Goal: Transaction & Acquisition: Subscribe to service/newsletter

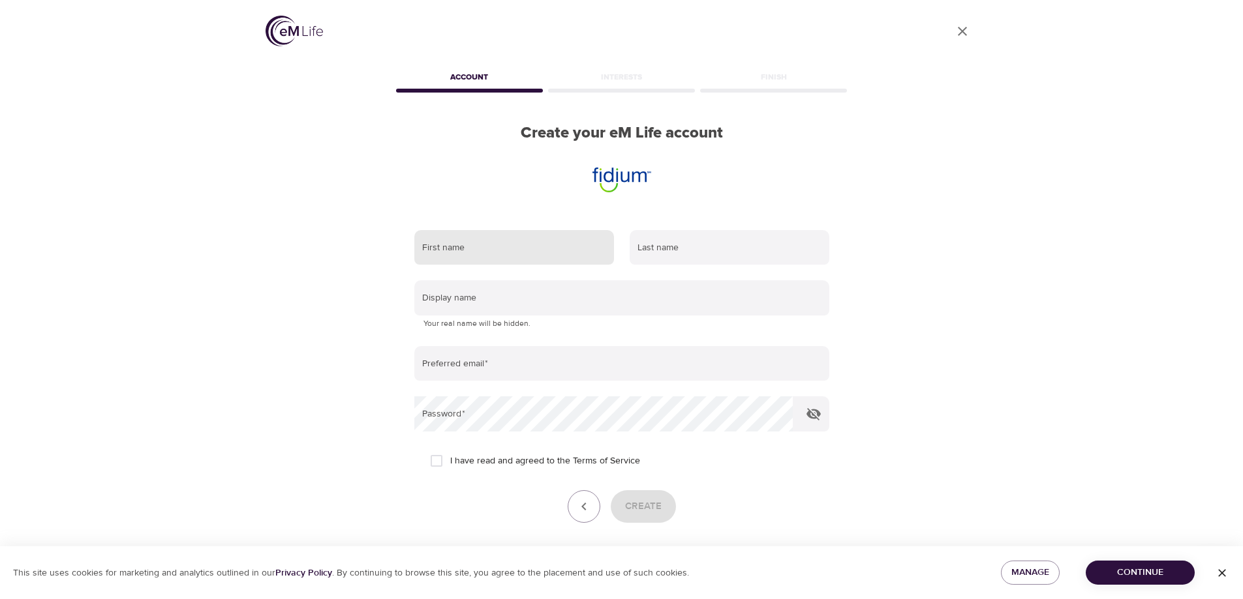
click at [541, 246] on input "text" at bounding box center [514, 247] width 200 height 35
type input "Daniel"
type input "Anderson"
type input "[PERSON_NAME][EMAIL_ADDRESS][PERSON_NAME][DOMAIN_NAME]"
click at [438, 464] on input "I have read and agreed to the Terms of Service" at bounding box center [436, 460] width 27 height 27
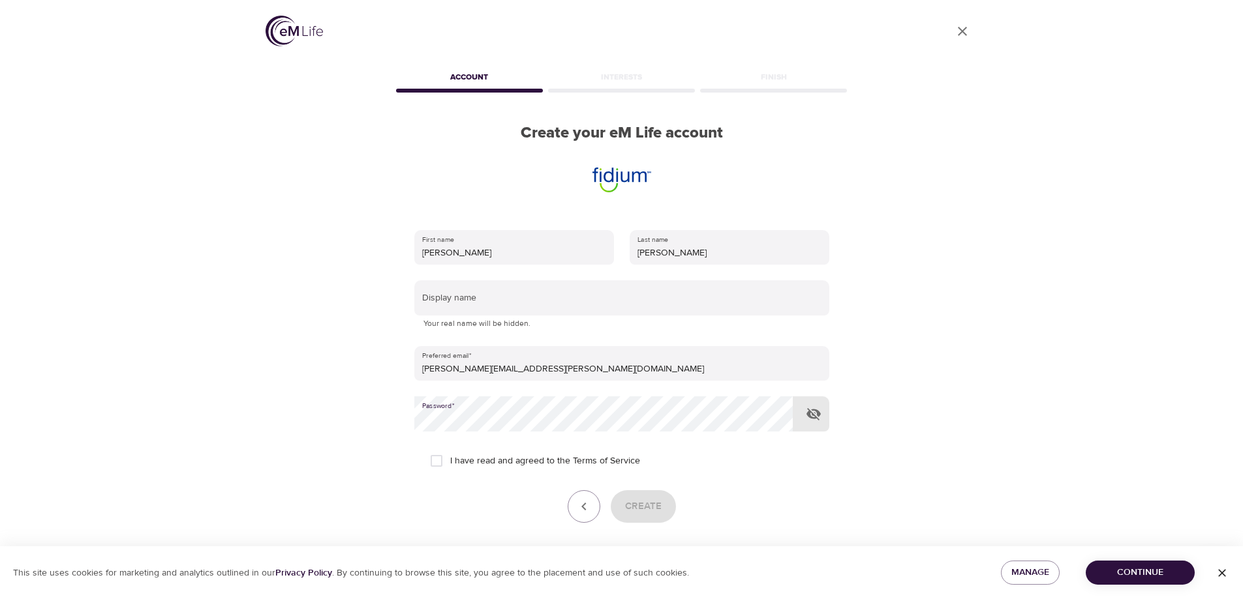
checkbox input "true"
click at [635, 502] on span "Create" at bounding box center [643, 506] width 37 height 17
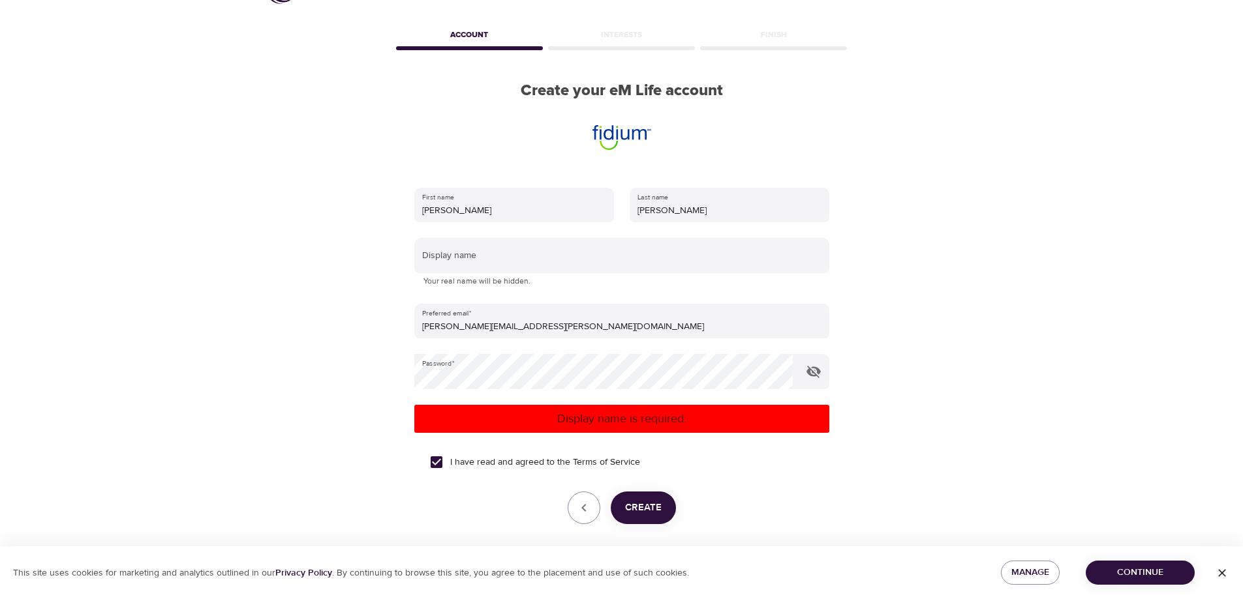
scroll to position [65, 0]
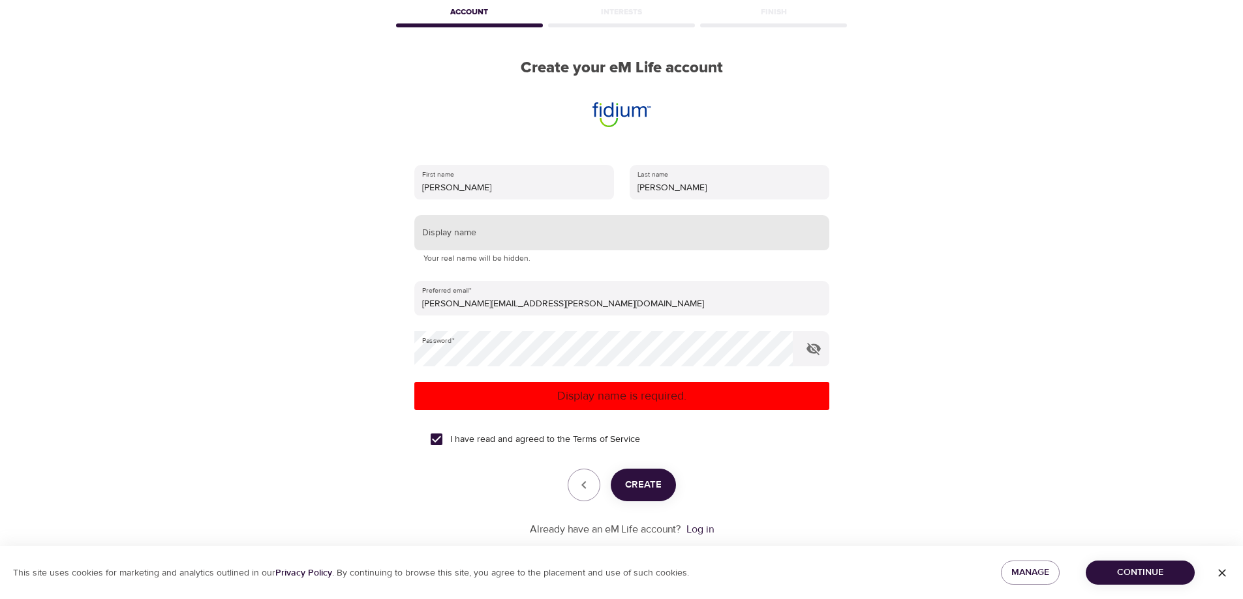
click at [558, 226] on input "text" at bounding box center [621, 232] width 415 height 35
click at [534, 236] on input "text" at bounding box center [621, 232] width 415 height 35
type input "danderson1224"
click at [652, 485] on span "Create" at bounding box center [643, 485] width 37 height 17
click at [1119, 574] on span "Continue" at bounding box center [1140, 573] width 88 height 16
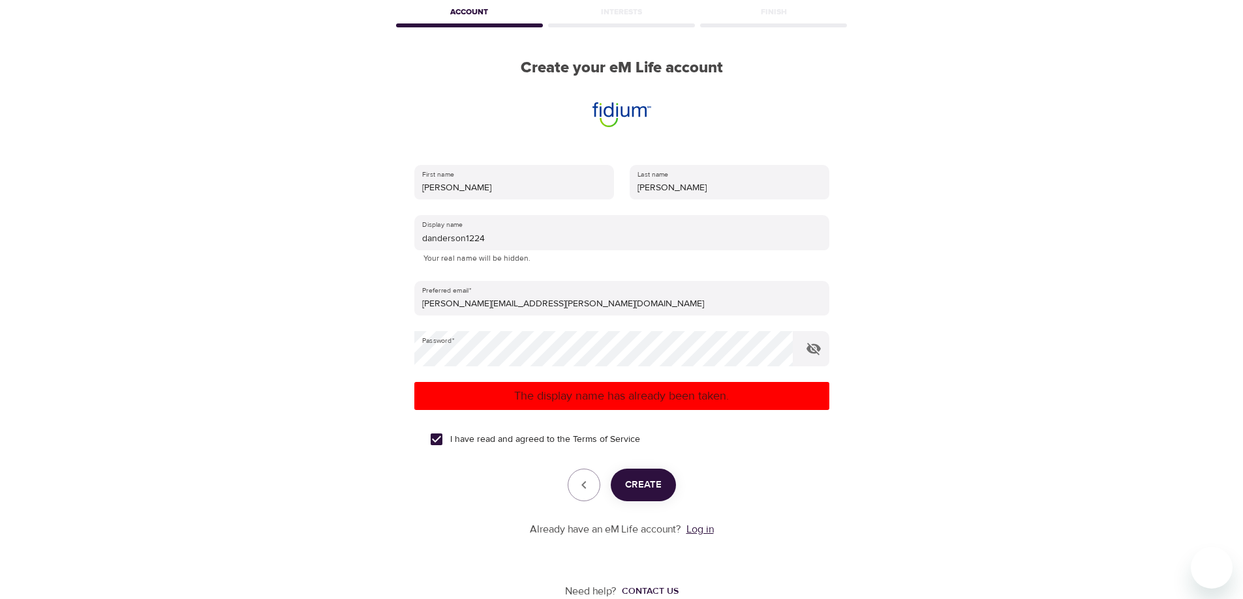
click at [710, 532] on link "Log in" at bounding box center [699, 529] width 27 height 13
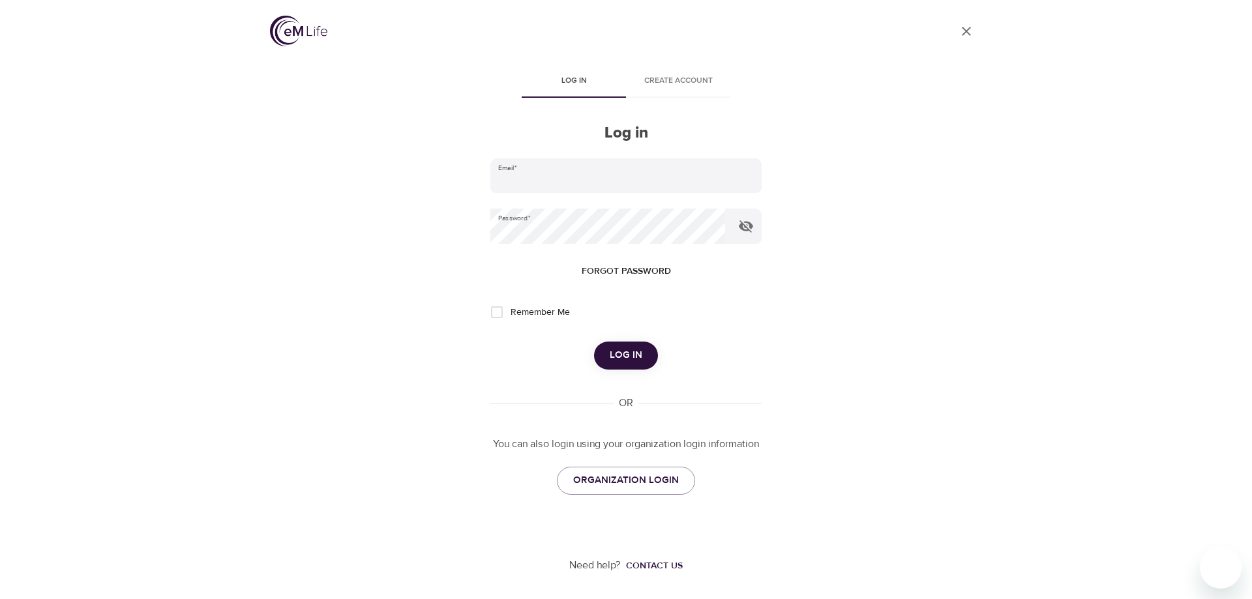
type input "[PERSON_NAME][EMAIL_ADDRESS][PERSON_NAME][DOMAIN_NAME]"
click at [629, 359] on span "Log in" at bounding box center [626, 355] width 33 height 17
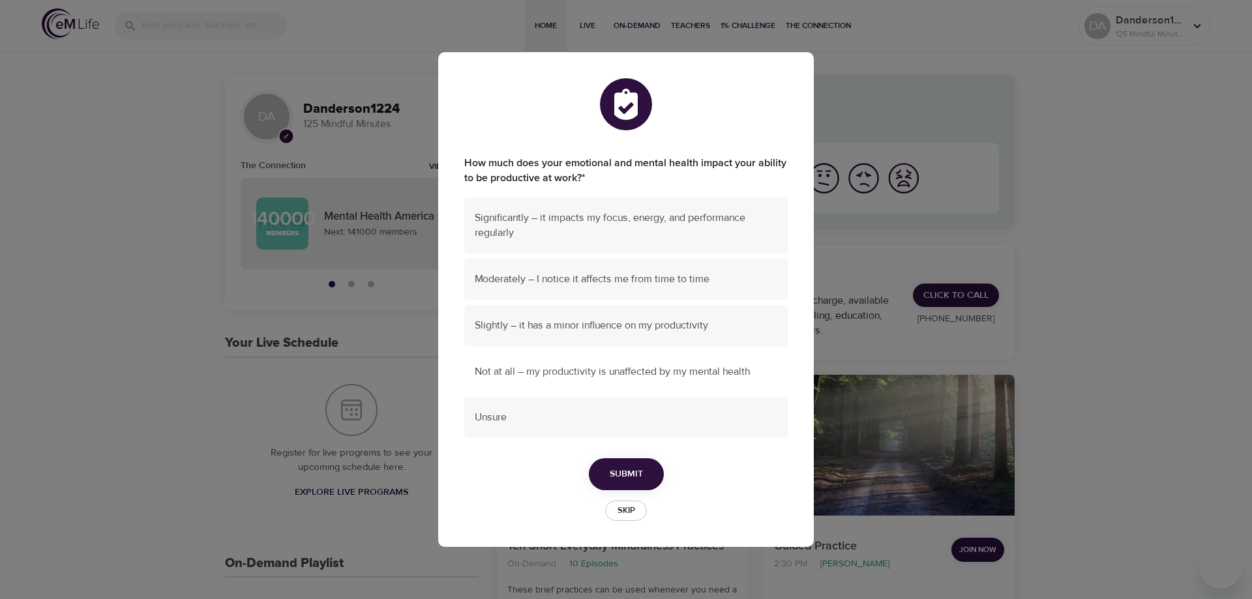
click at [637, 375] on span "Not at all – my productivity is unaffected by my mental health" at bounding box center [626, 372] width 303 height 15
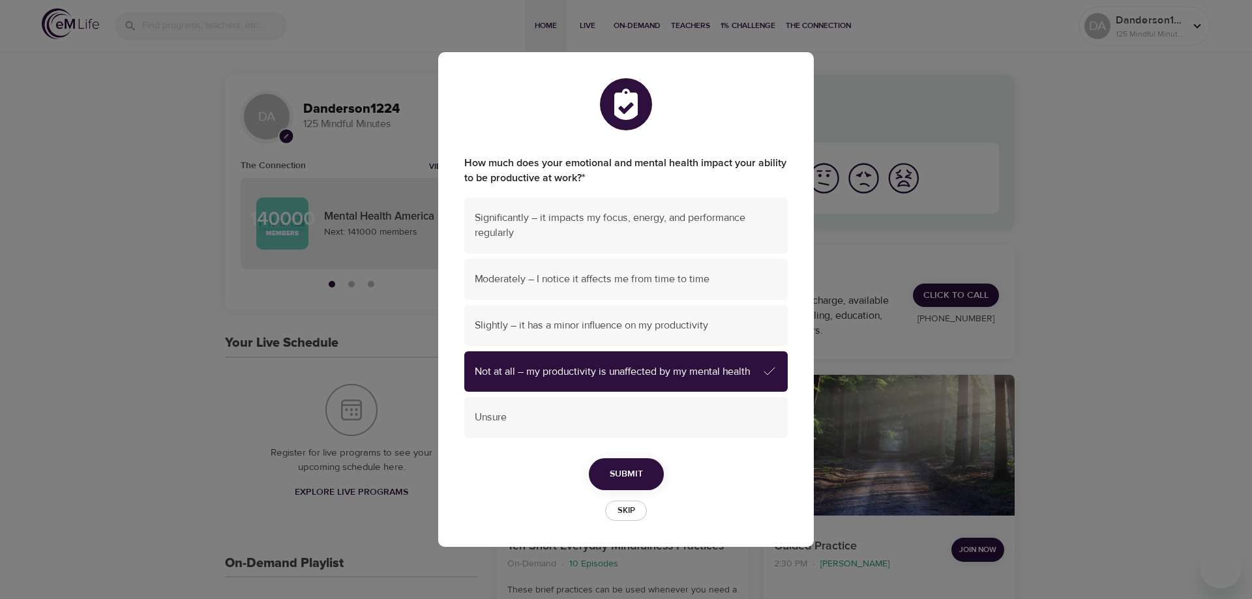
click at [628, 479] on span "Submit" at bounding box center [626, 474] width 33 height 16
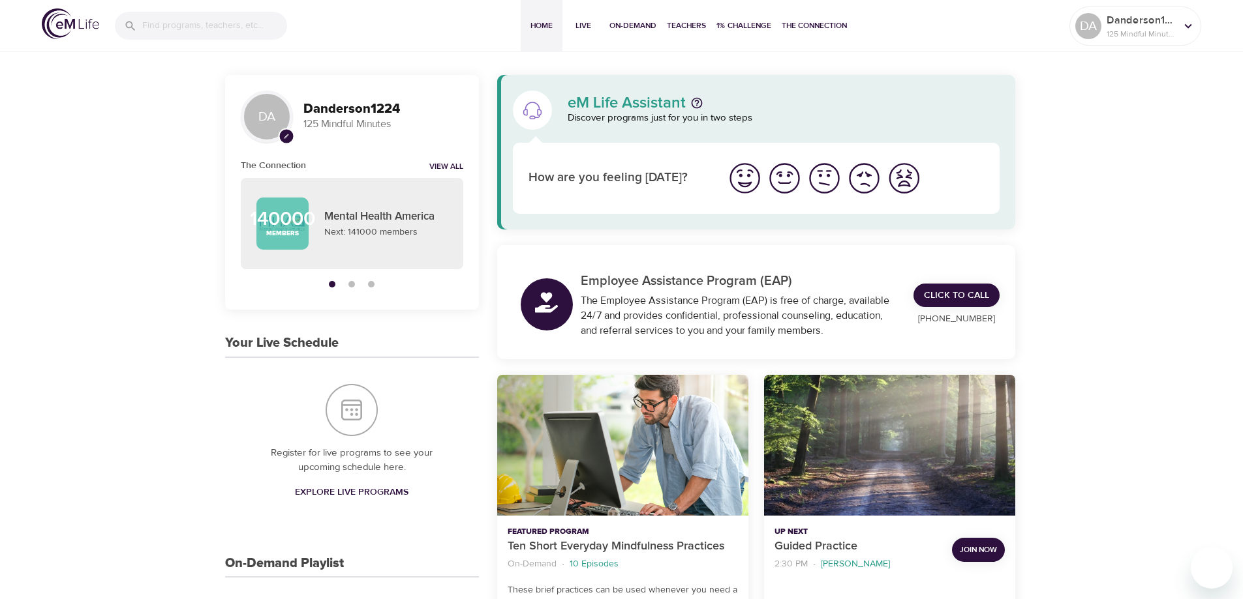
click at [740, 178] on img "I'm feeling great" at bounding box center [745, 178] width 36 height 36
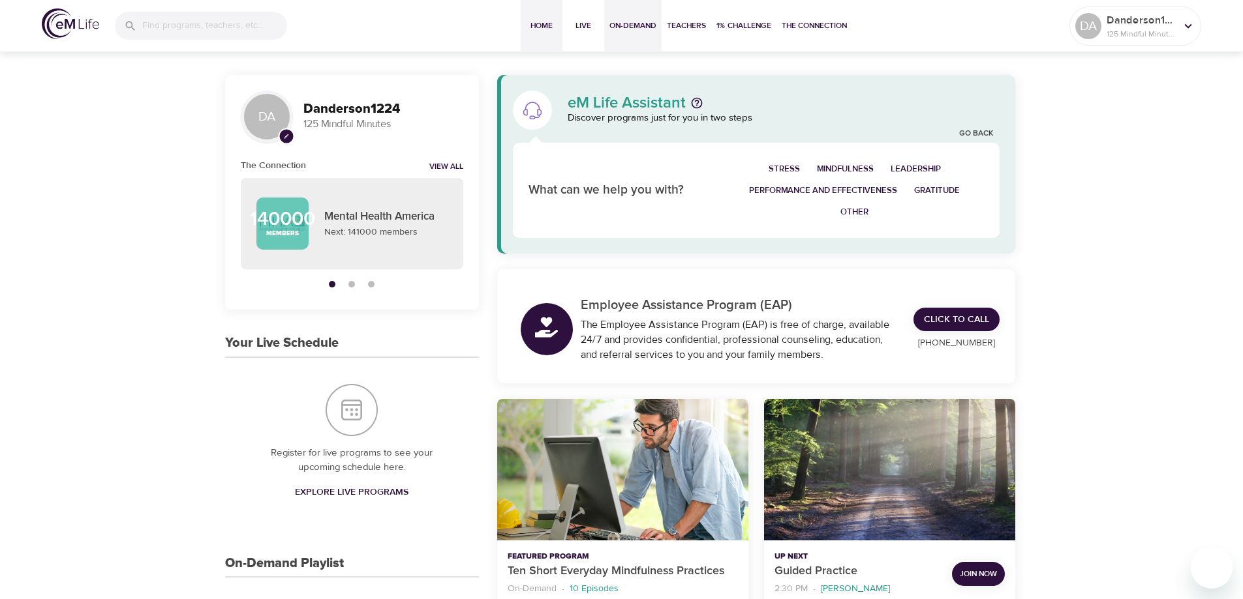
click at [638, 22] on span "On-Demand" at bounding box center [632, 26] width 47 height 14
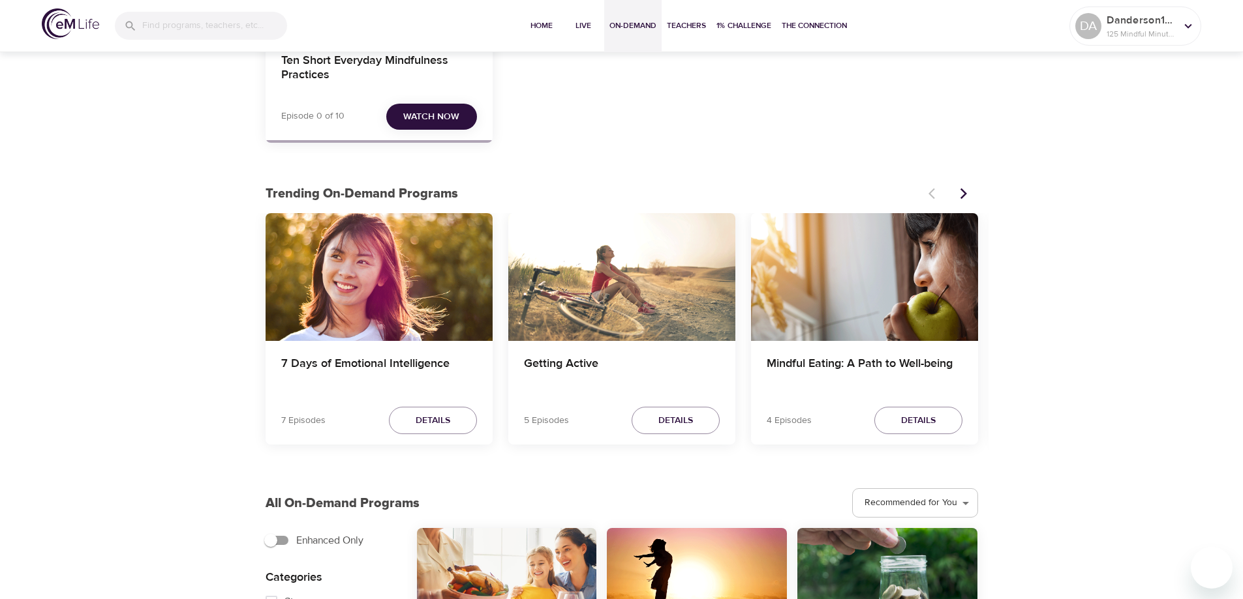
scroll to position [261, 0]
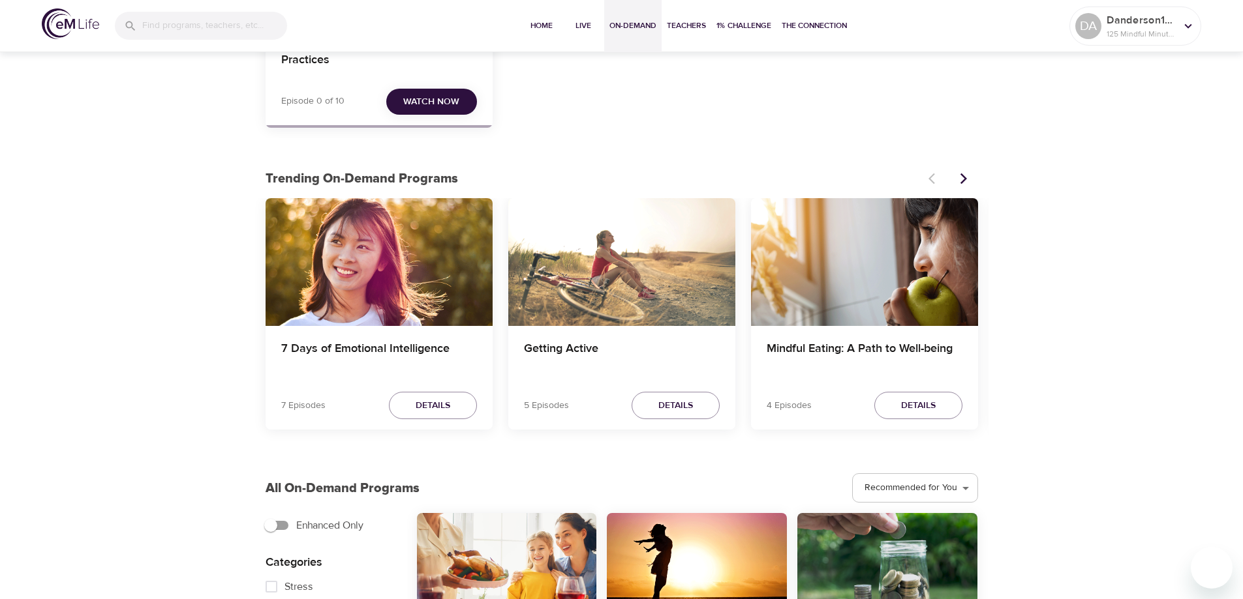
click at [962, 175] on icon "Next items" at bounding box center [962, 178] width 7 height 11
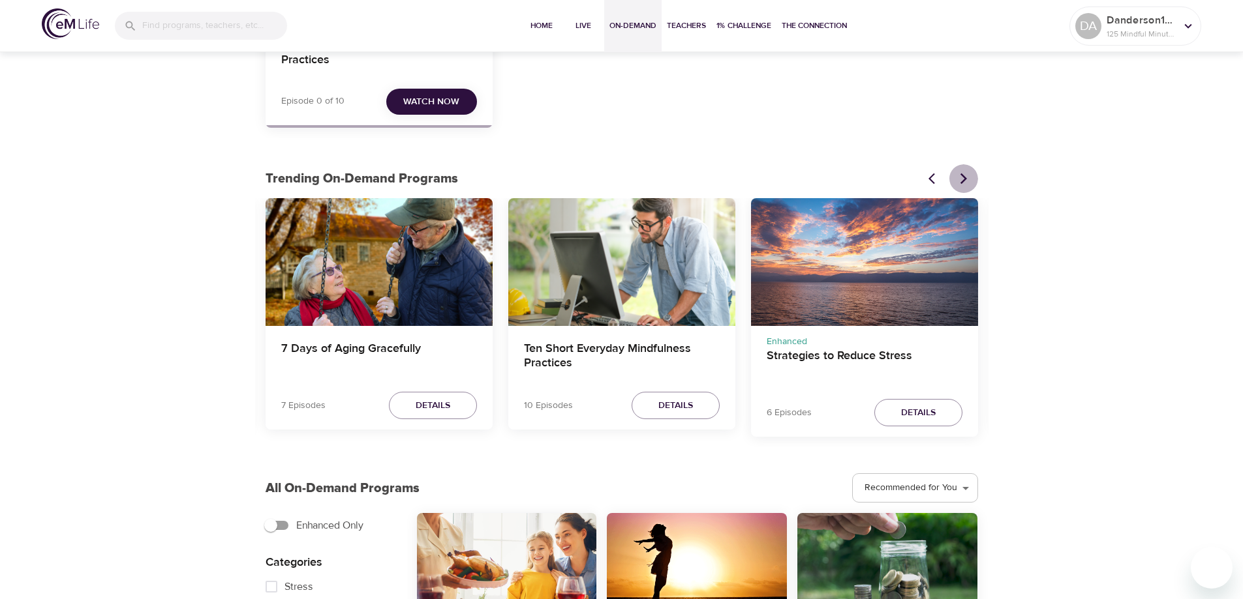
click at [969, 178] on icon "Next items" at bounding box center [963, 178] width 13 height 13
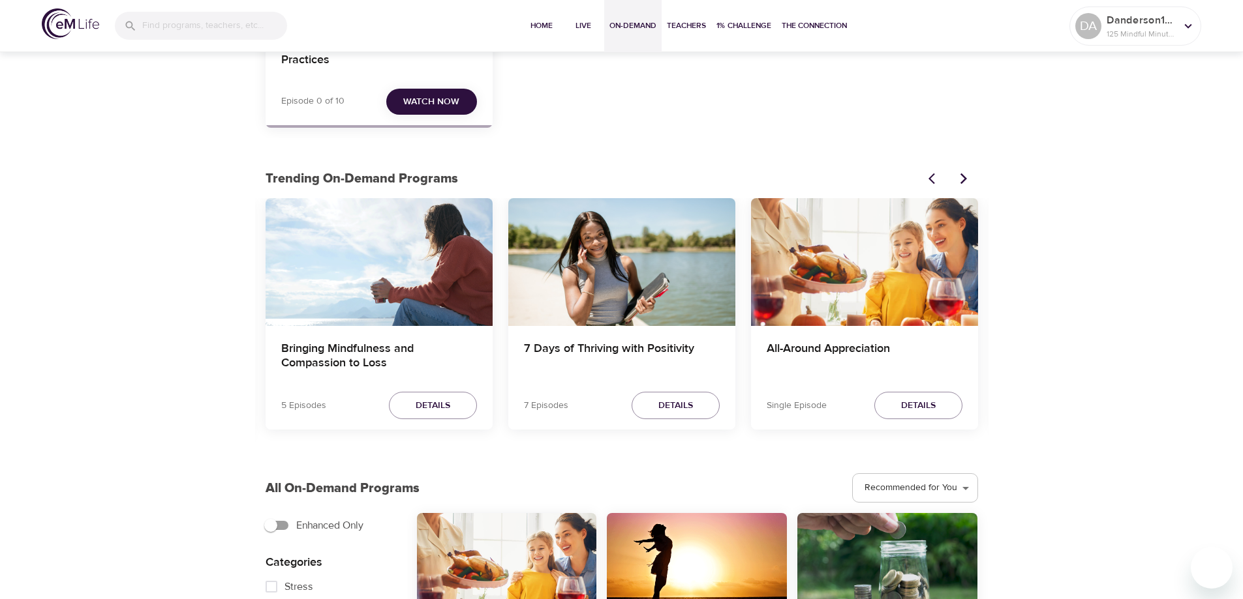
click at [850, 339] on div "All-Around Appreciation" at bounding box center [864, 357] width 227 height 63
click at [850, 347] on h4 "All-Around Appreciation" at bounding box center [864, 357] width 196 height 31
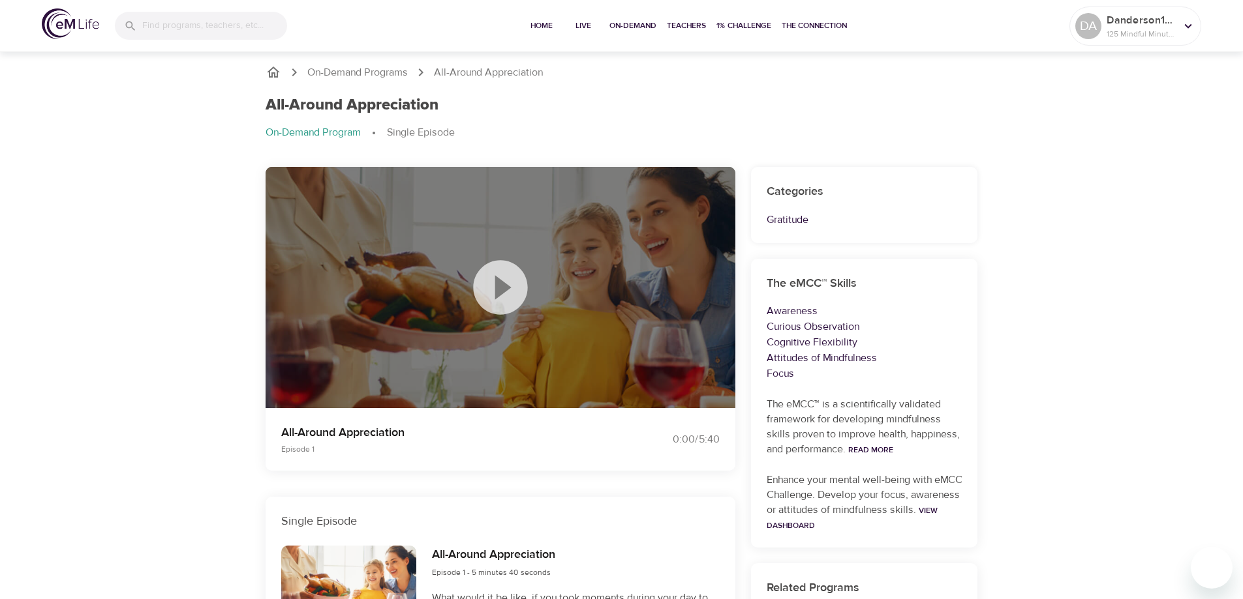
click at [503, 292] on icon at bounding box center [500, 287] width 65 height 65
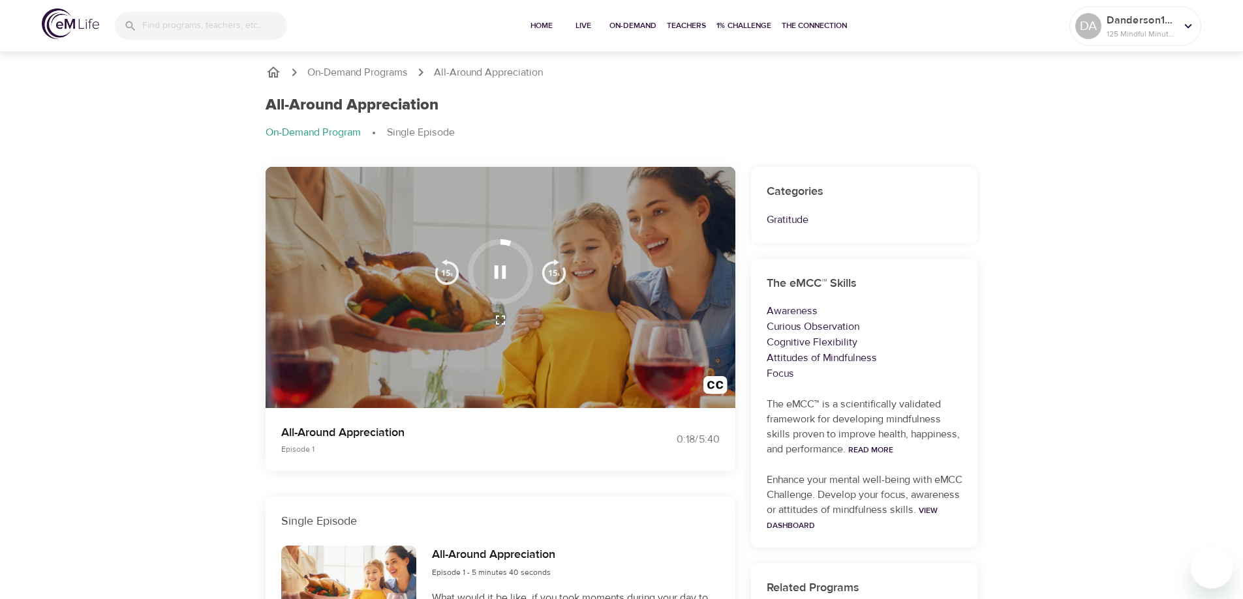
click at [170, 292] on div "On-Demand Programs All-Around Appreciation All-Around Appreciation On-Demand Pr…" at bounding box center [621, 464] width 1243 height 830
